Goal: Book appointment/travel/reservation

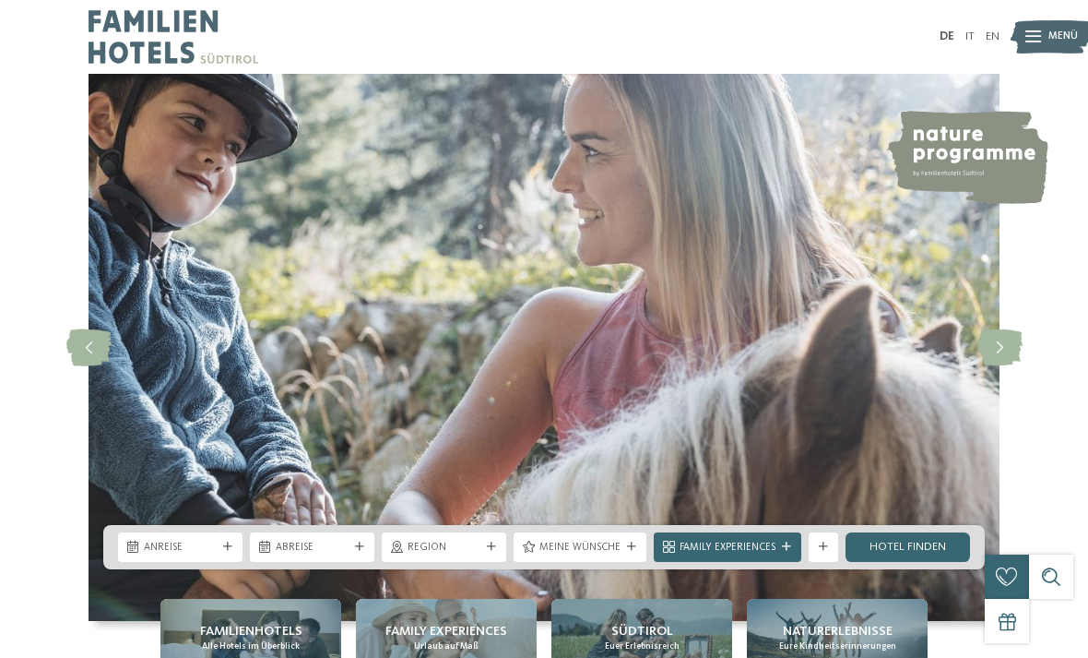
click at [227, 562] on div "Anreise" at bounding box center [180, 547] width 124 height 30
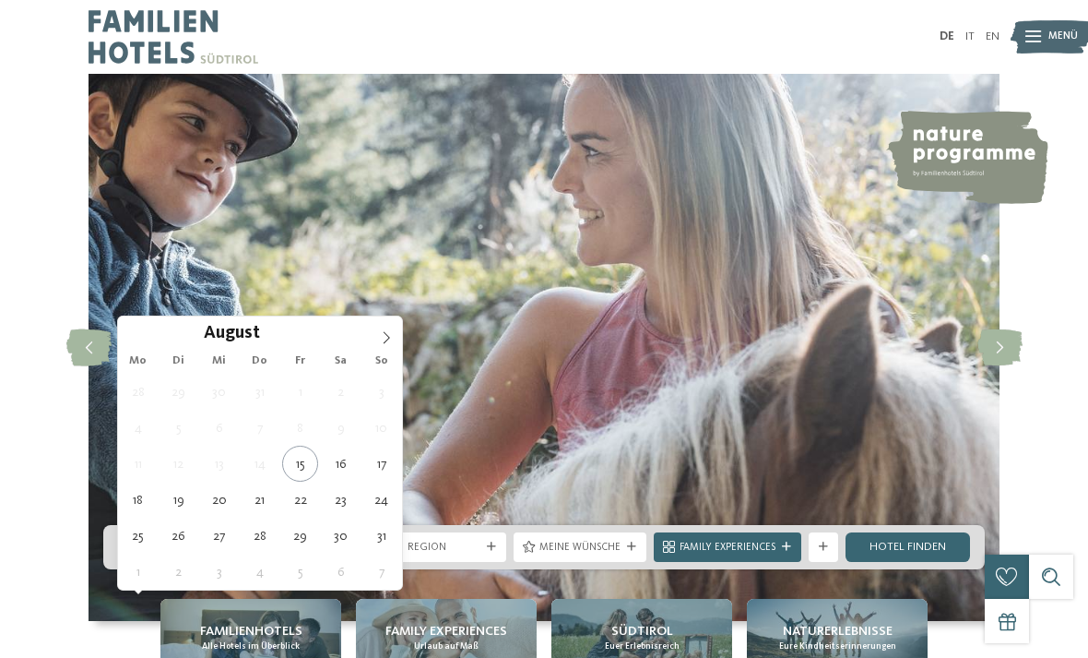
type div "[DATE]"
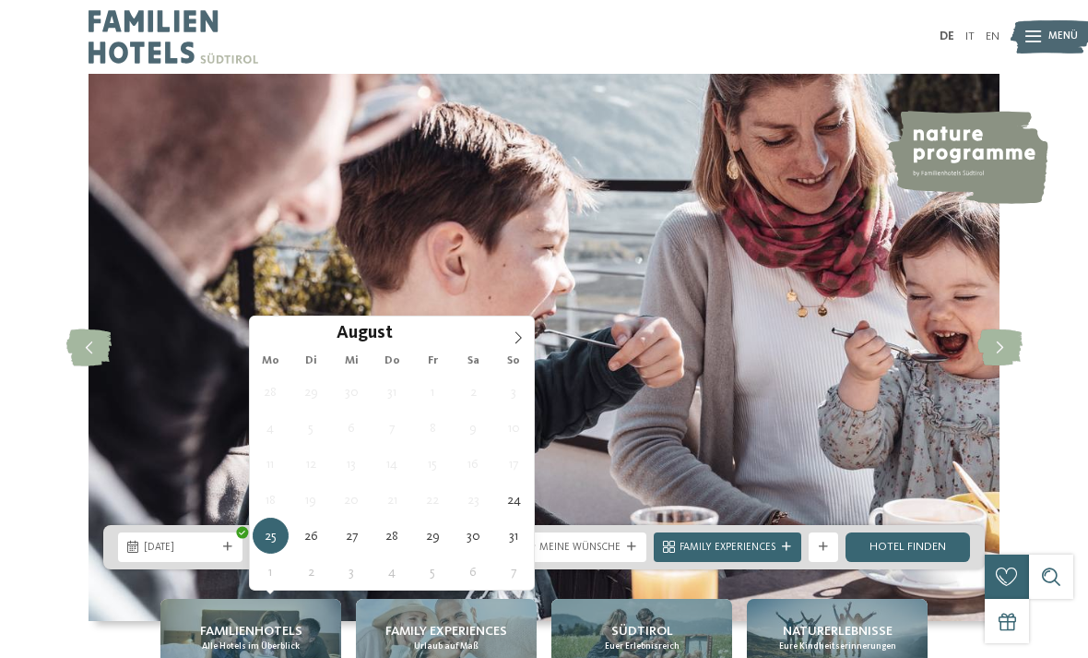
type div "[DATE]"
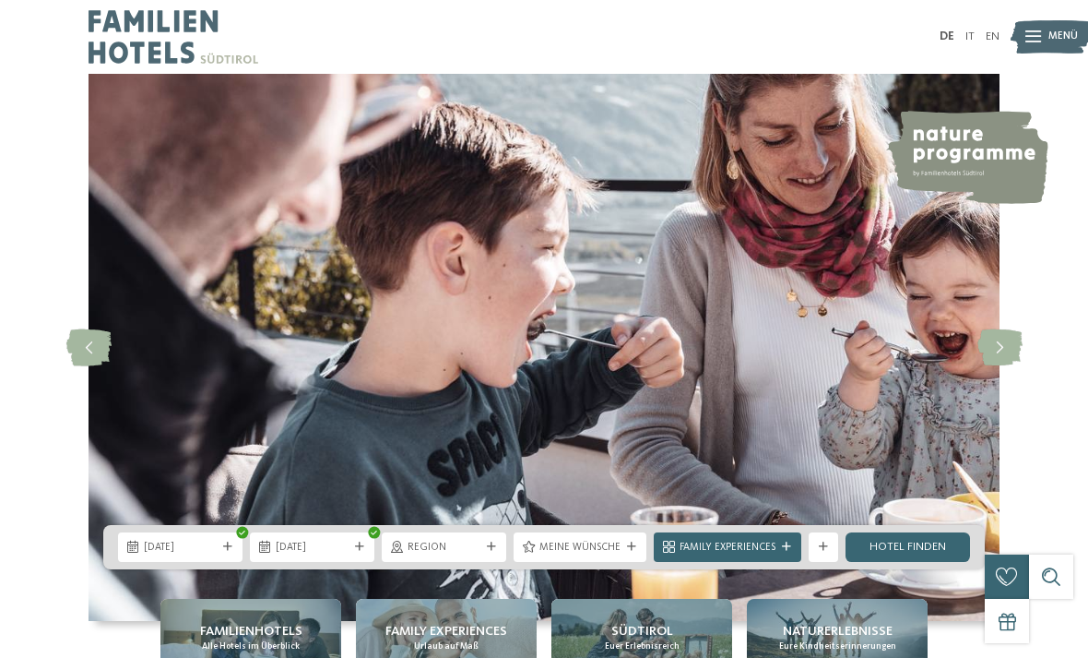
click at [493, 551] on icon at bounding box center [491, 546] width 9 height 9
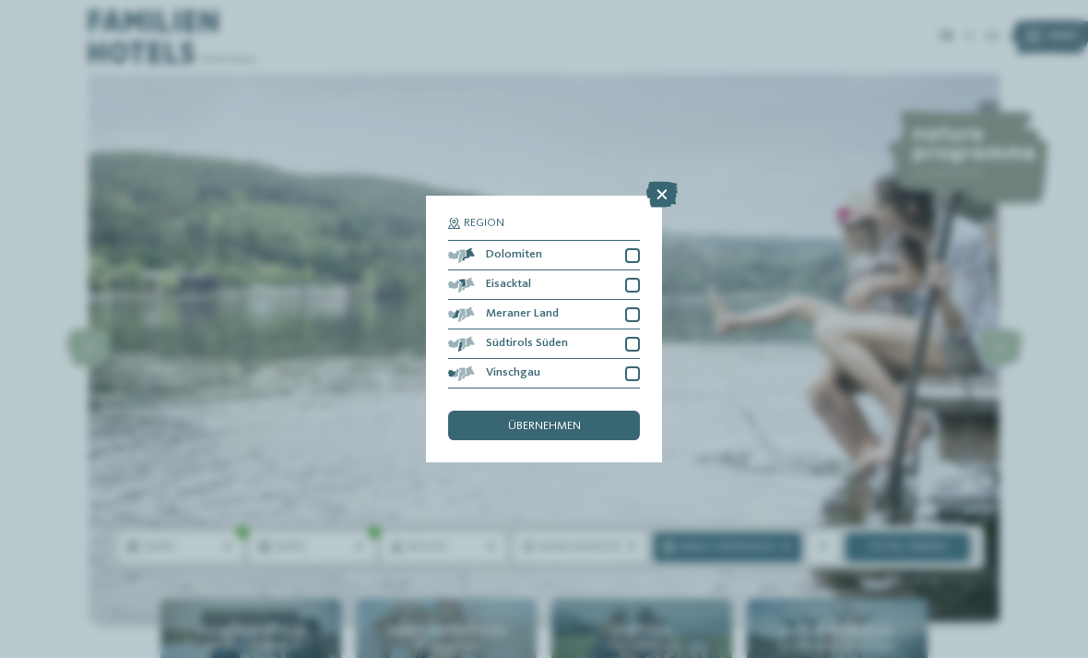
click at [637, 248] on div at bounding box center [632, 255] width 15 height 15
click at [577, 421] on span "übernehmen" at bounding box center [544, 427] width 73 height 12
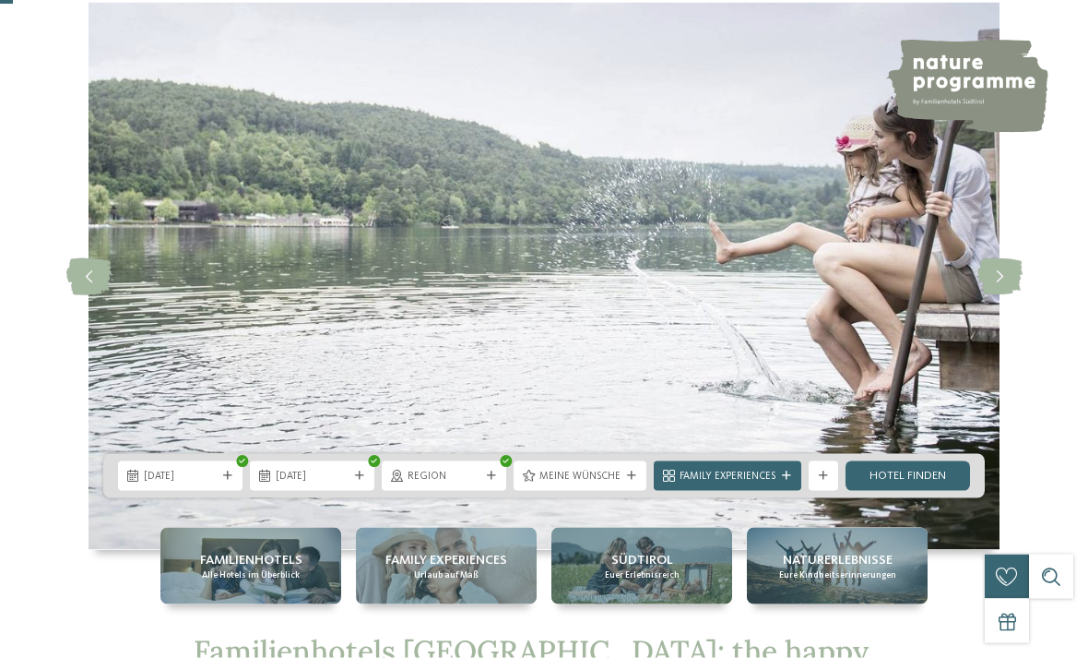
scroll to position [72, 0]
click at [922, 490] on link "Hotel finden" at bounding box center [908, 475] width 124 height 30
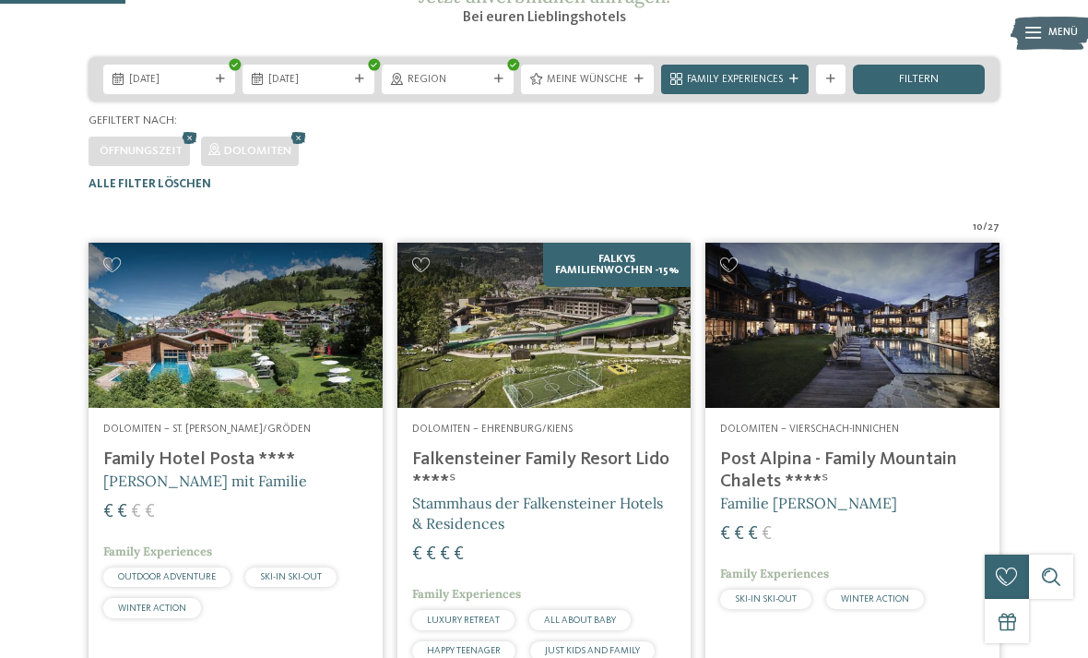
scroll to position [289, 0]
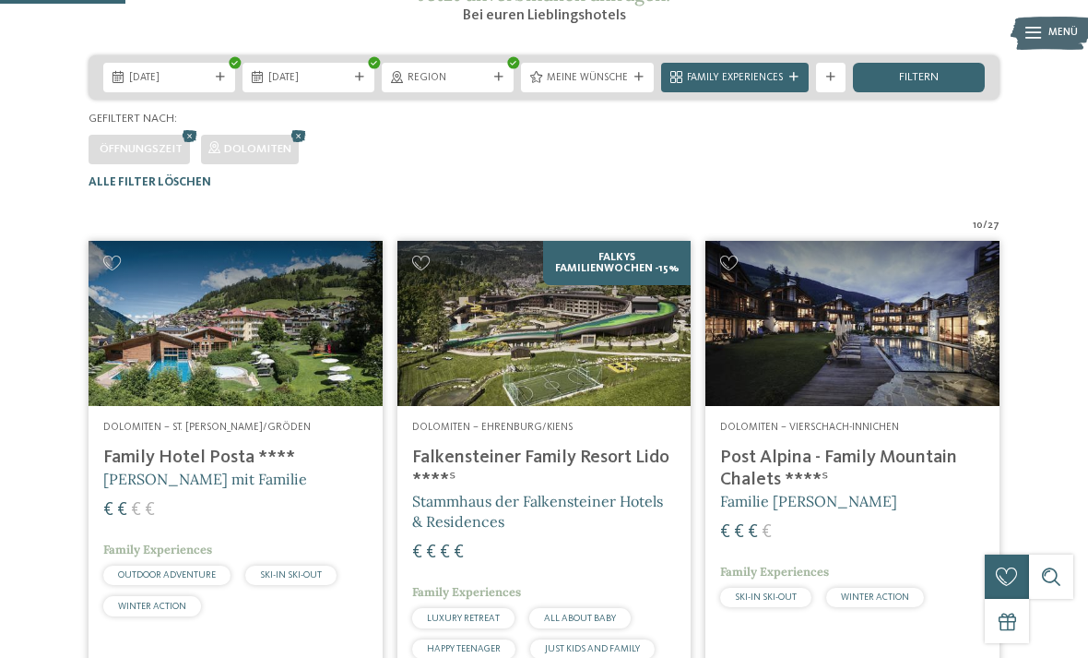
click at [253, 468] on h4 "Family Hotel Posta ****" at bounding box center [235, 457] width 265 height 22
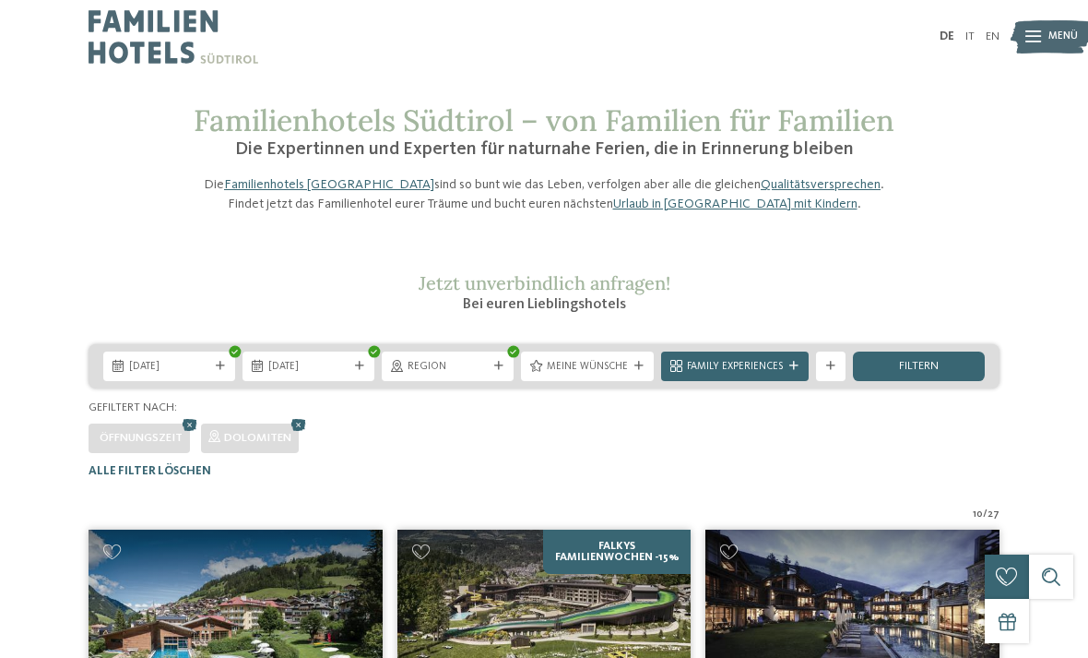
click at [500, 371] on icon at bounding box center [498, 366] width 9 height 9
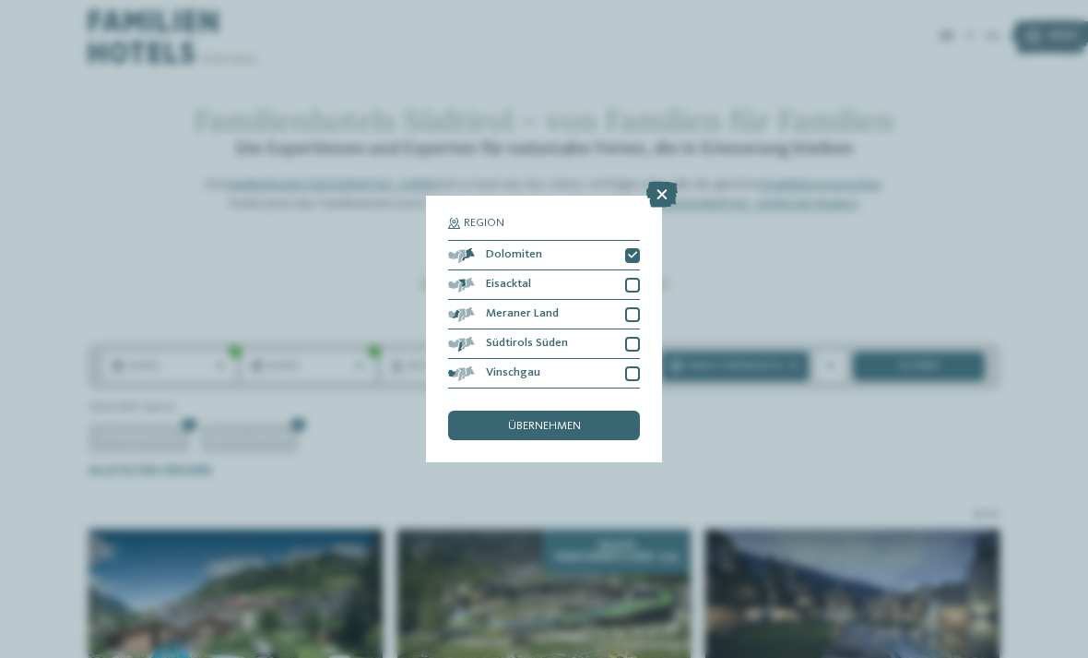
click at [633, 251] on icon at bounding box center [632, 255] width 9 height 9
click at [637, 337] on div at bounding box center [632, 344] width 15 height 15
click at [634, 329] on div "Südtirols Süden" at bounding box center [544, 344] width 192 height 30
click at [639, 307] on div at bounding box center [632, 314] width 15 height 15
click at [578, 421] on span "übernehmen" at bounding box center [544, 427] width 73 height 12
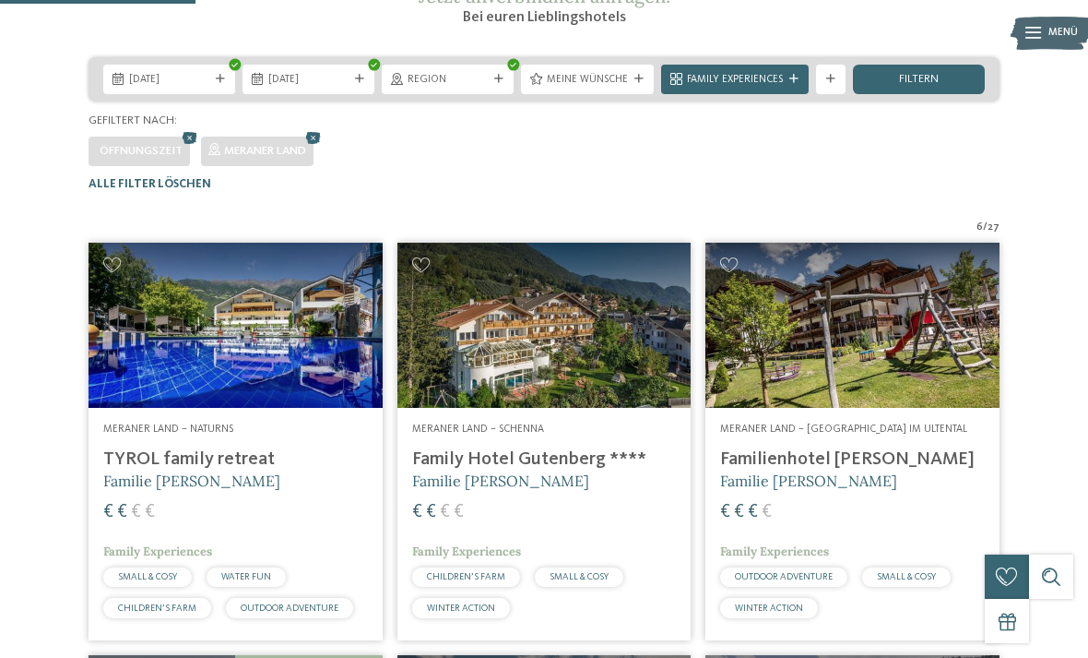
scroll to position [286, 0]
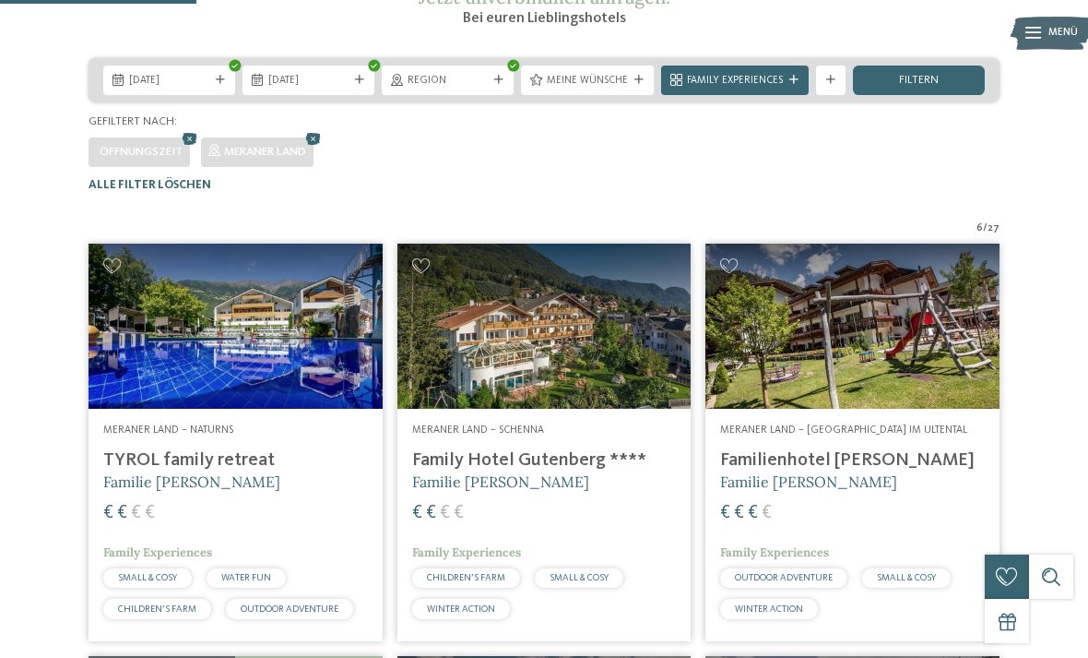
click at [791, 85] on icon at bounding box center [793, 80] width 9 height 9
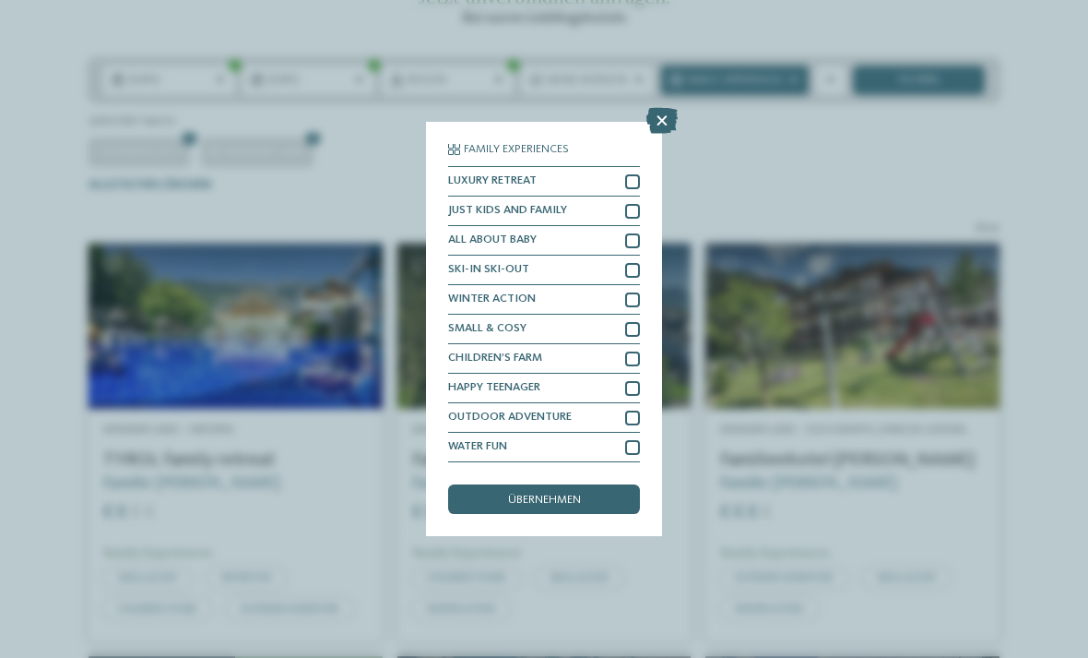
click at [665, 108] on icon at bounding box center [661, 121] width 31 height 26
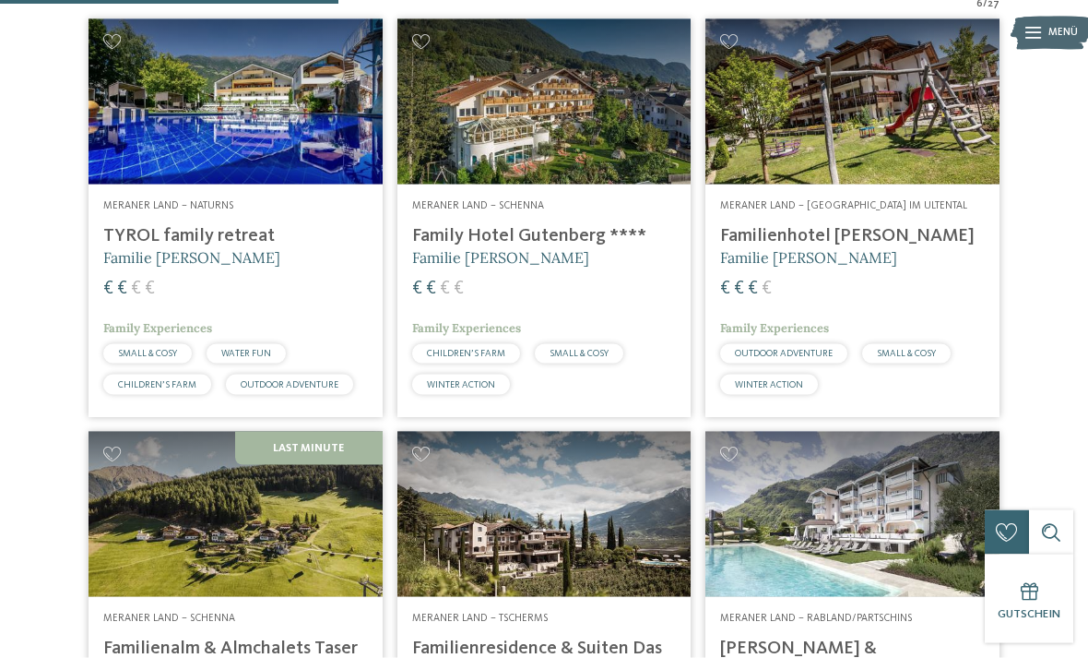
scroll to position [511, 0]
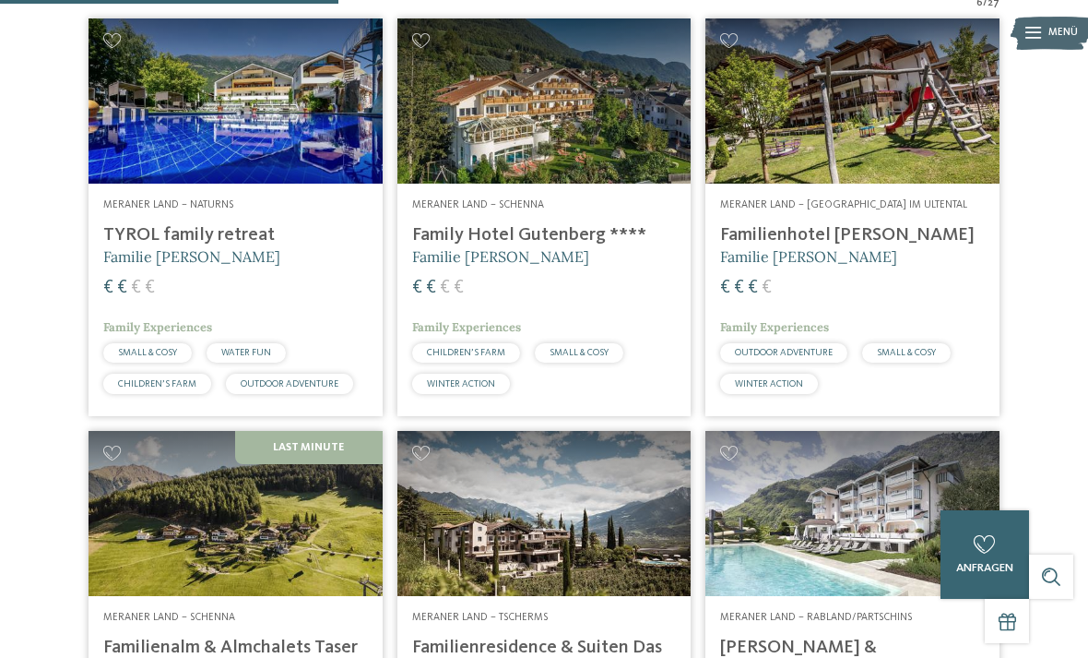
click at [247, 246] on h4 "TYROL family retreat" at bounding box center [235, 235] width 265 height 22
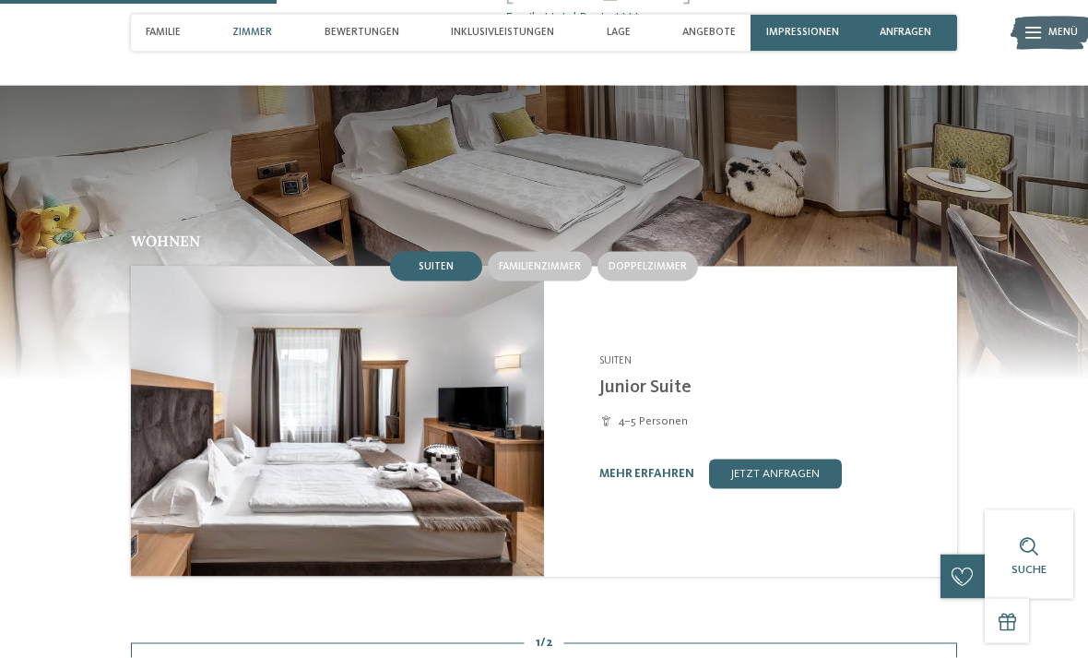
scroll to position [1219, 0]
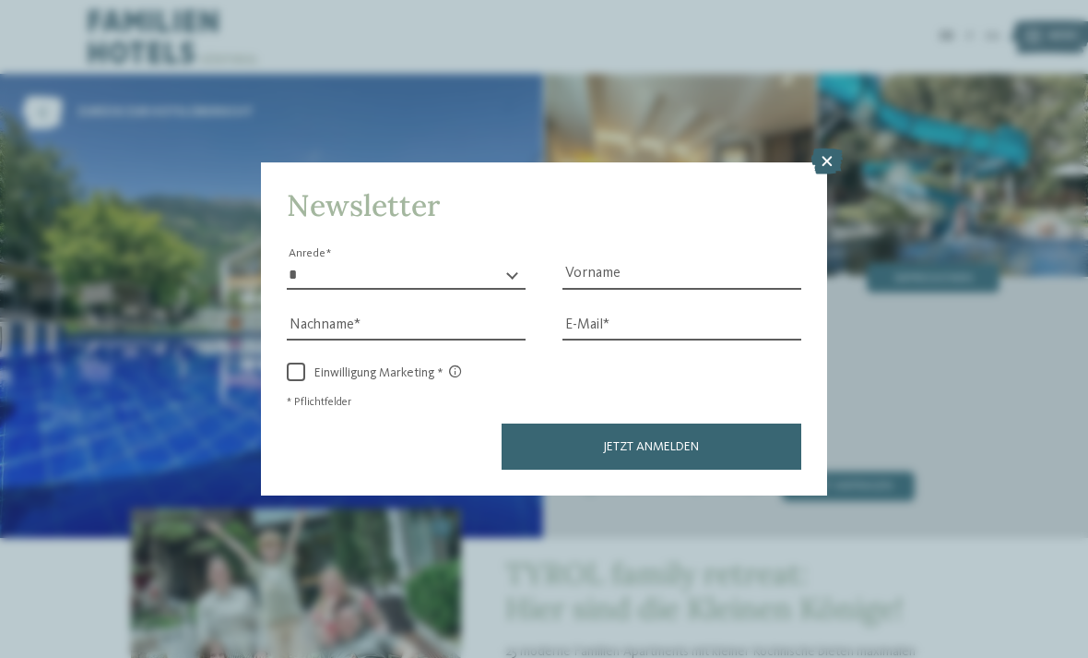
click at [825, 148] on icon at bounding box center [827, 161] width 31 height 26
